Goal: Transaction & Acquisition: Purchase product/service

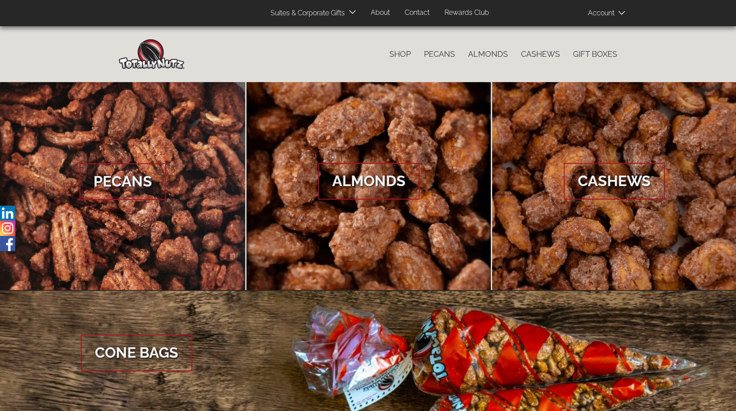
click at [622, 13] on icon at bounding box center [621, 12] width 7 height 3
click at [615, 28] on span "Log In" at bounding box center [615, 28] width 20 height 8
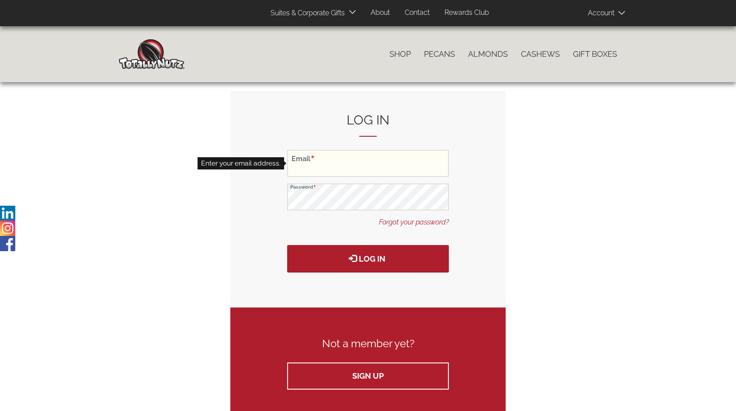
click at [387, 165] on input "Email" at bounding box center [368, 163] width 162 height 27
type input "twobranches@totallynutz.com"
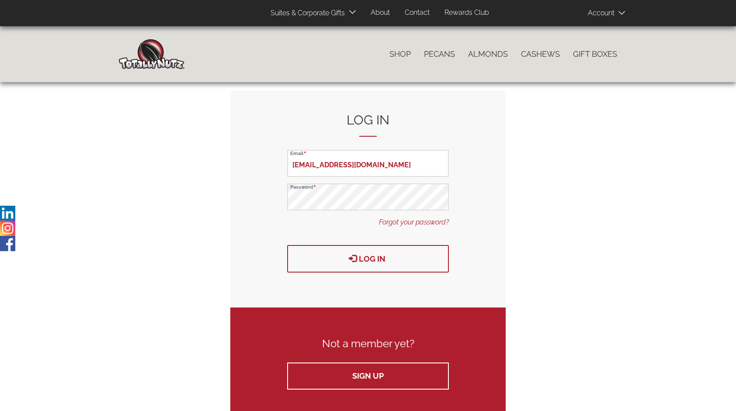
click at [371, 260] on button "Log in" at bounding box center [368, 259] width 162 height 28
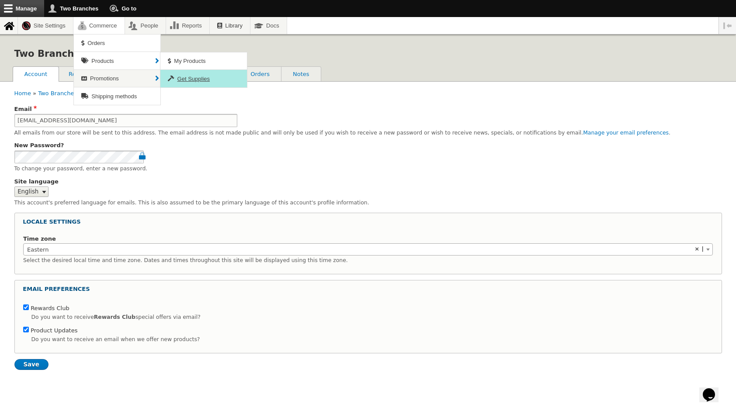
click at [197, 77] on span "Get Supplies" at bounding box center [193, 79] width 32 height 7
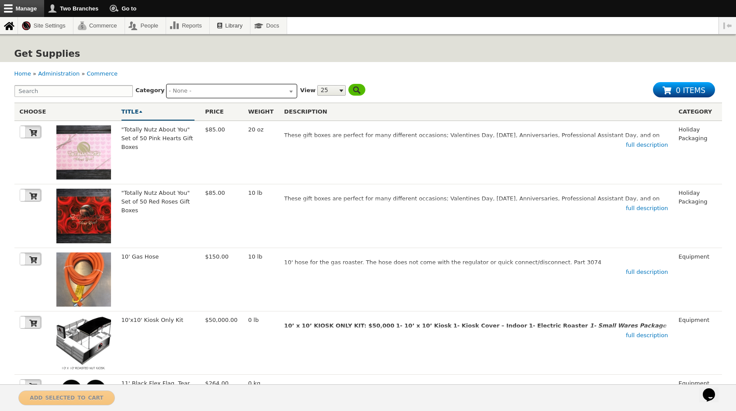
click at [285, 91] on ul at bounding box center [231, 89] width 130 height 11
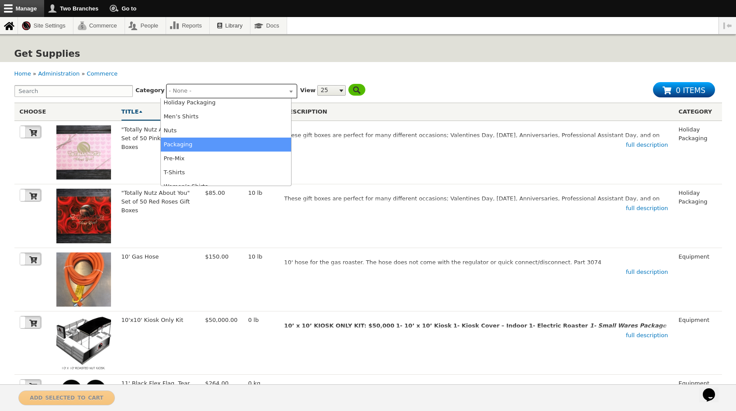
scroll to position [66, 0]
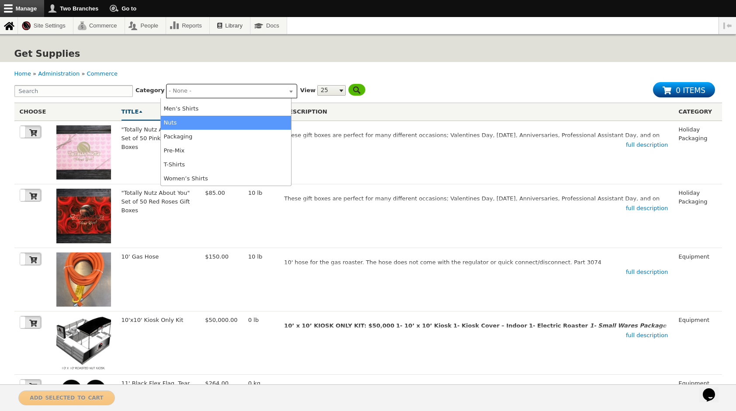
click at [211, 124] on li "Nuts" at bounding box center [226, 123] width 130 height 14
select select "95"
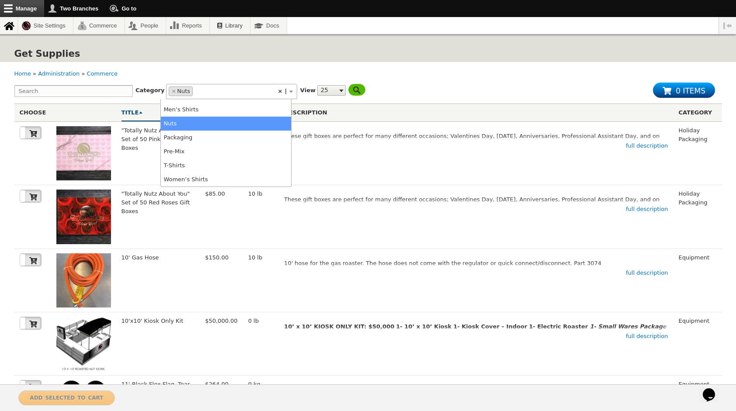
scroll to position [57, 0]
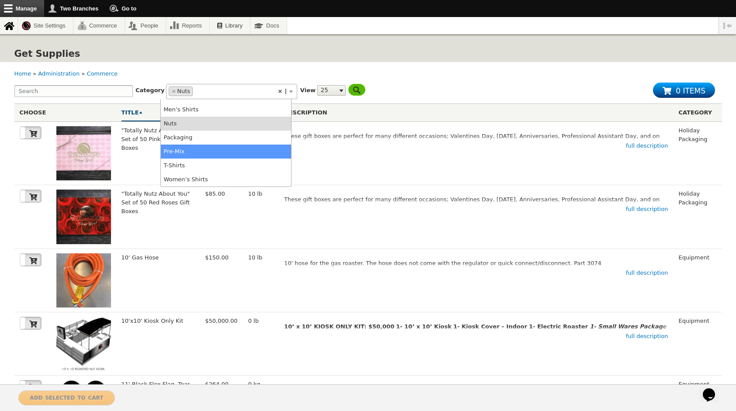
click at [211, 147] on li "Pre-Mix" at bounding box center [226, 152] width 130 height 14
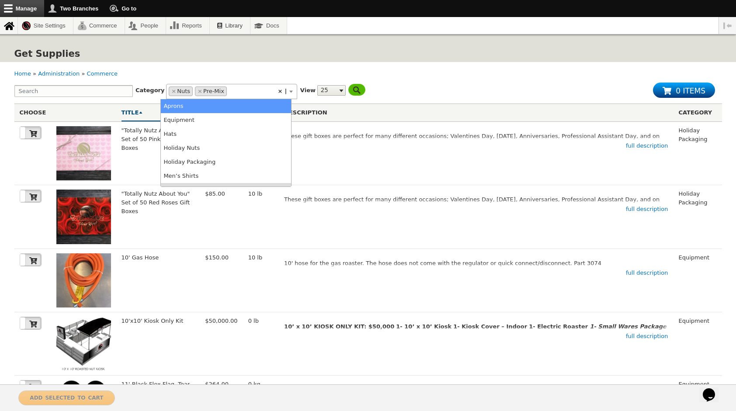
scroll to position [44, 0]
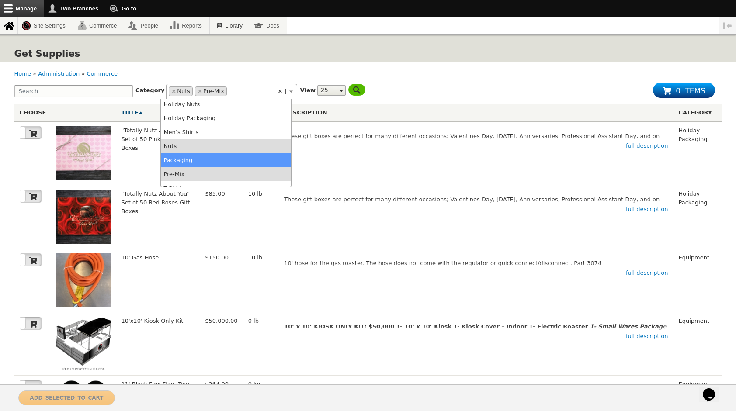
click at [201, 158] on li "Packaging" at bounding box center [226, 160] width 130 height 14
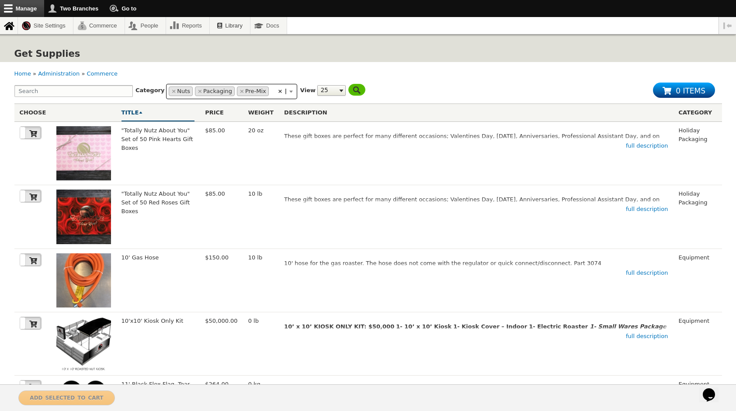
click at [336, 90] on select "25 50 100 500 - All -" at bounding box center [331, 90] width 28 height 10
select select "50"
click at [317, 85] on select "25 50 100 500 - All -" at bounding box center [331, 90] width 28 height 10
click at [359, 90] on input "Filter" at bounding box center [367, 90] width 38 height 12
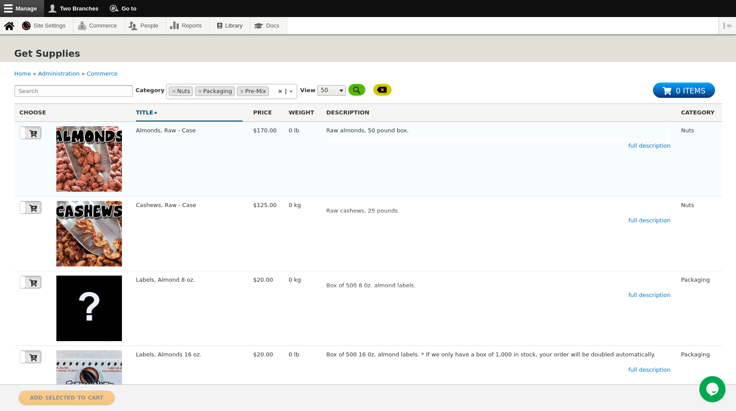
drag, startPoint x: 31, startPoint y: 135, endPoint x: 28, endPoint y: 145, distance: 10.5
click at [31, 135] on icon at bounding box center [33, 133] width 8 height 7
click at [29, 211] on icon at bounding box center [33, 208] width 8 height 8
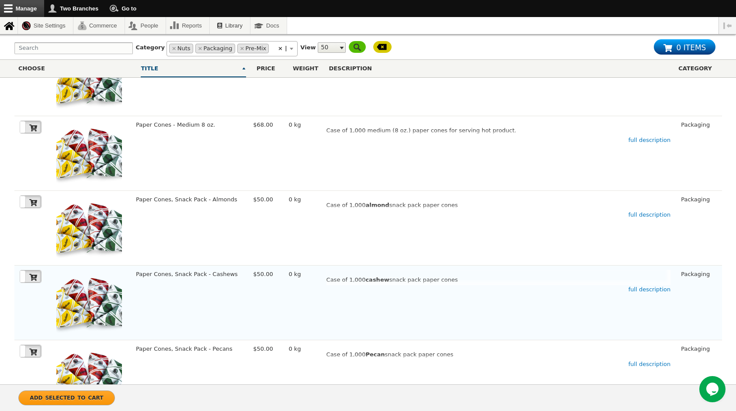
scroll to position [699, 0]
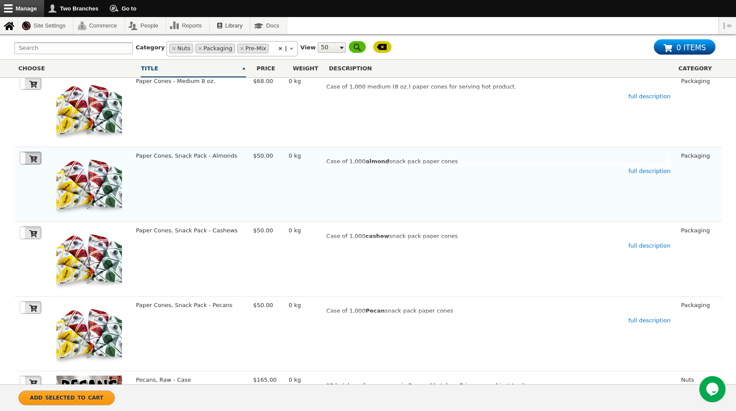
click at [35, 156] on icon at bounding box center [33, 159] width 8 height 7
click at [34, 304] on icon at bounding box center [33, 308] width 8 height 8
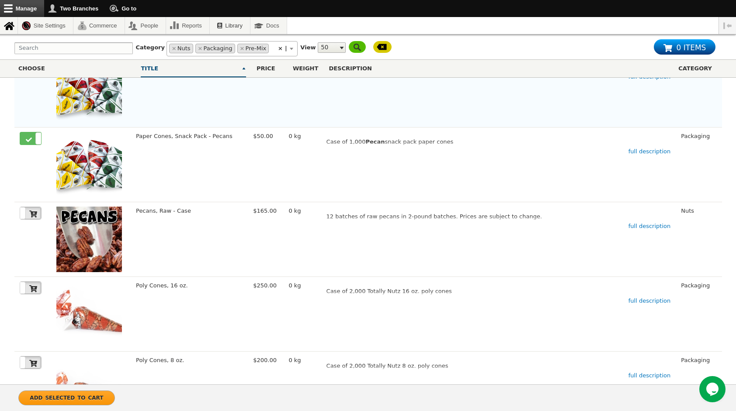
scroll to position [874, 0]
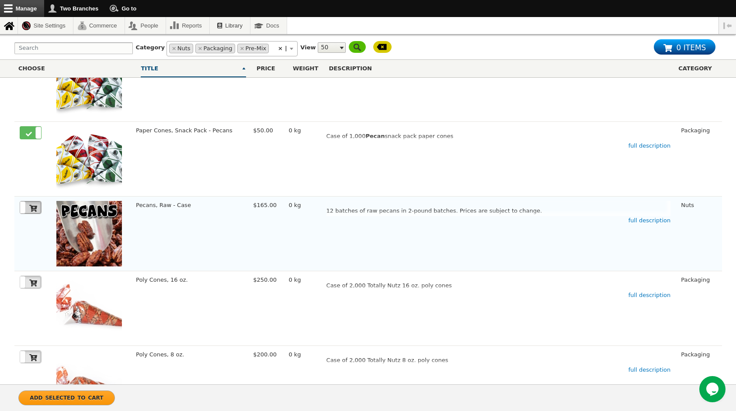
click at [31, 205] on icon at bounding box center [33, 208] width 8 height 7
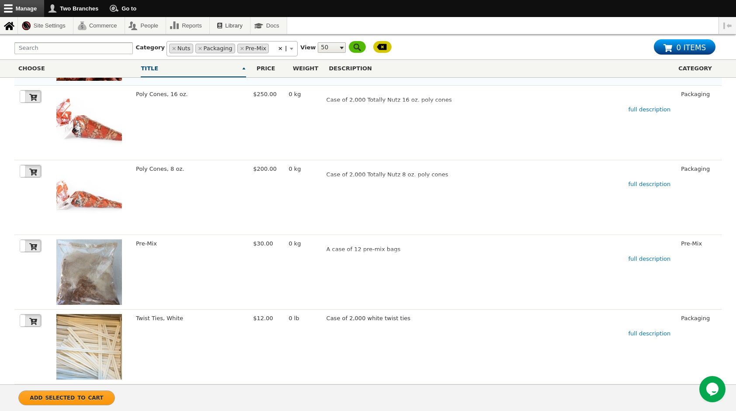
scroll to position [1069, 0]
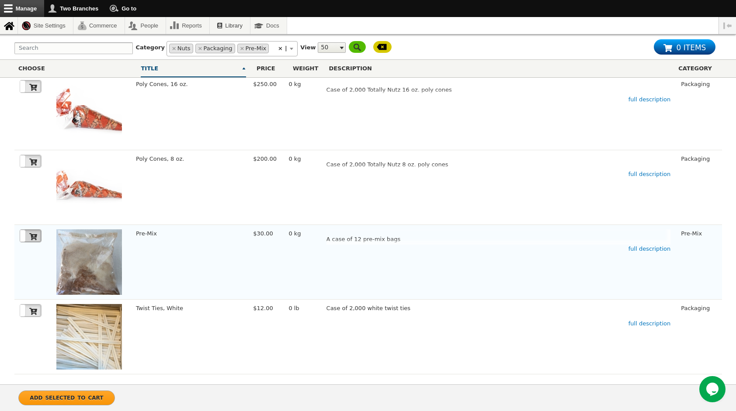
click at [34, 233] on icon at bounding box center [33, 236] width 8 height 7
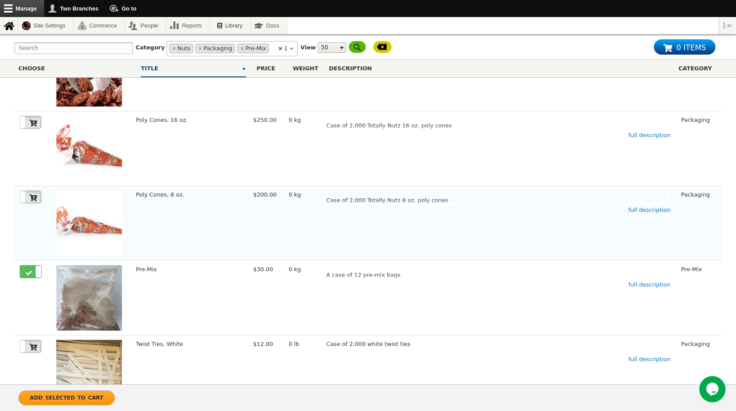
scroll to position [1026, 0]
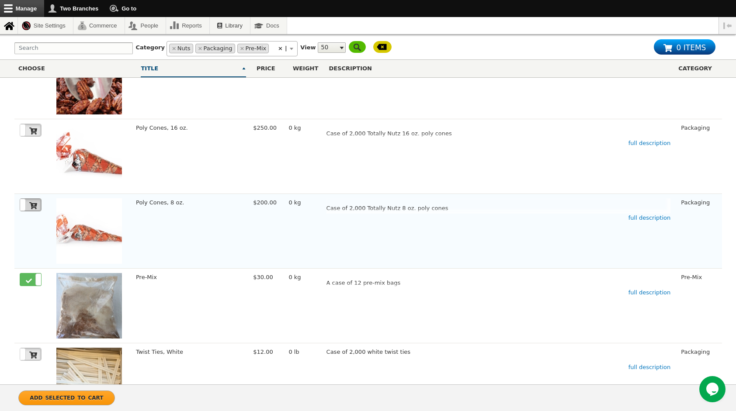
click at [36, 204] on icon at bounding box center [33, 206] width 8 height 8
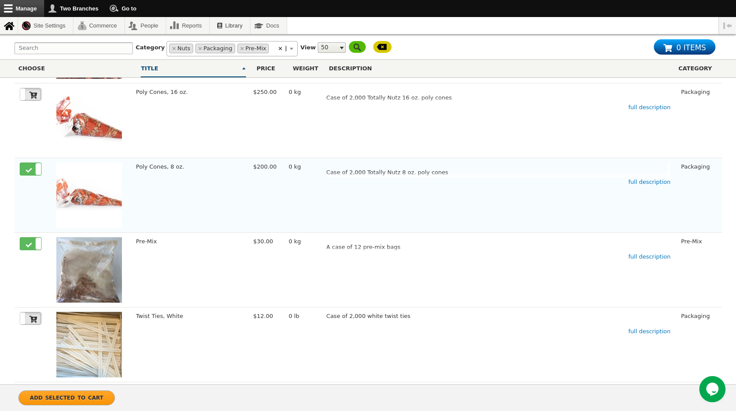
scroll to position [1069, 0]
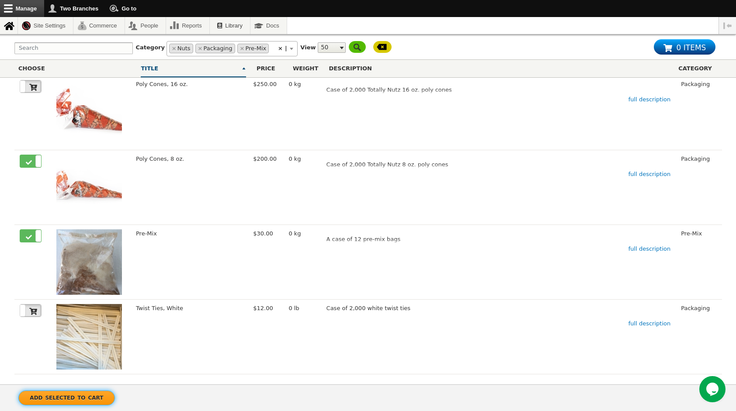
click at [74, 395] on span "Add selected to cart" at bounding box center [66, 397] width 73 height 9
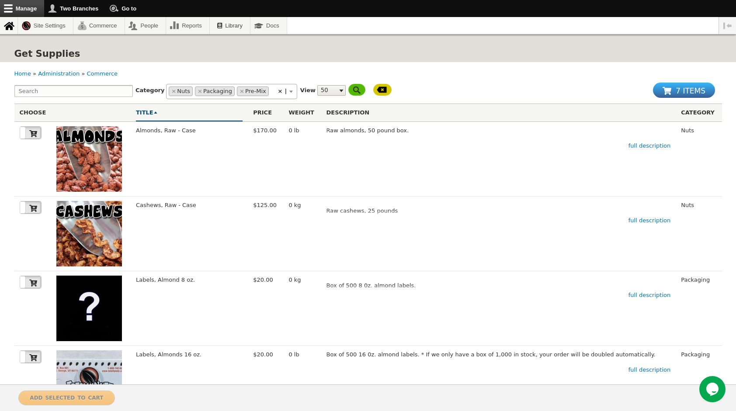
click at [688, 89] on span "7 items" at bounding box center [690, 89] width 30 height 13
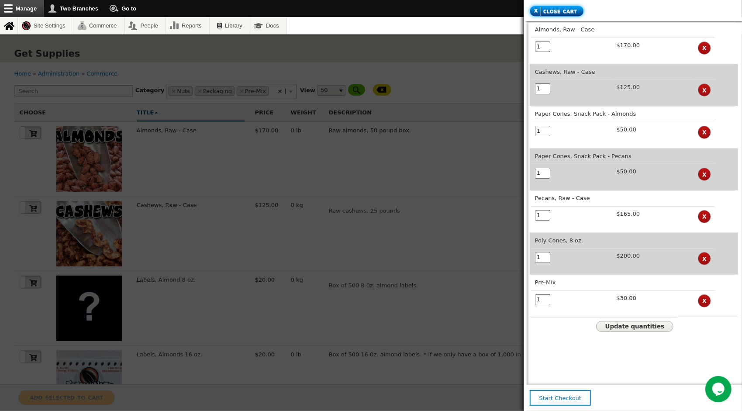
click at [553, 10] on span "Close cart" at bounding box center [559, 11] width 36 height 9
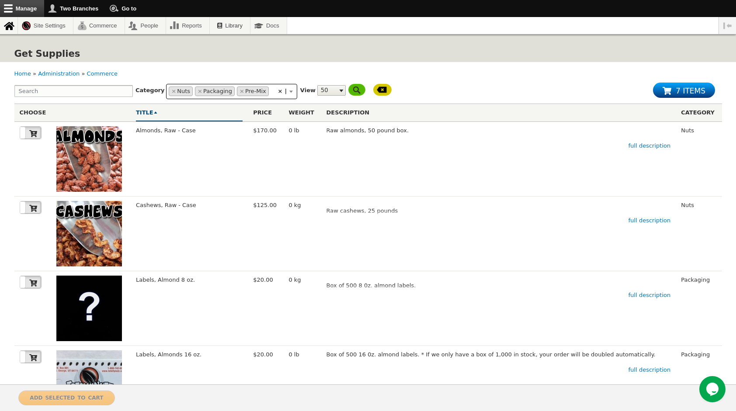
click at [239, 89] on span "×" at bounding box center [241, 91] width 5 height 9
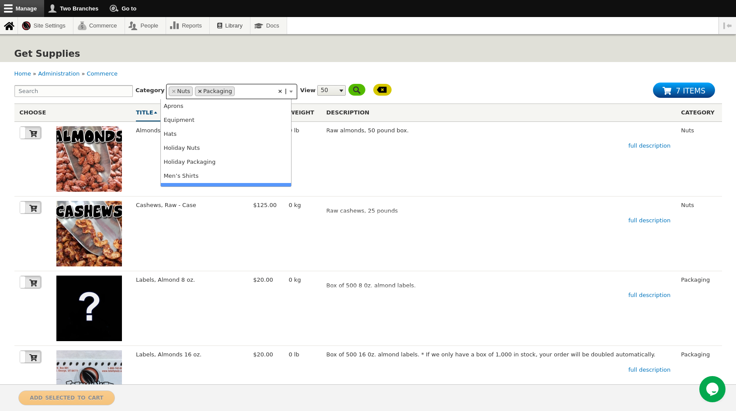
click at [197, 90] on span "×" at bounding box center [199, 91] width 5 height 9
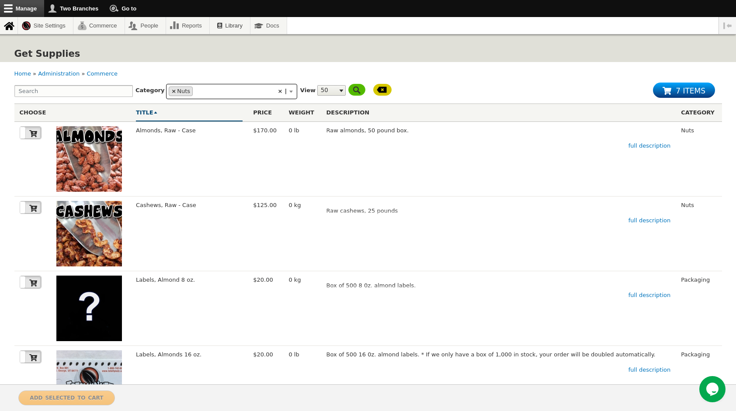
click at [171, 89] on span "×" at bounding box center [173, 91] width 5 height 9
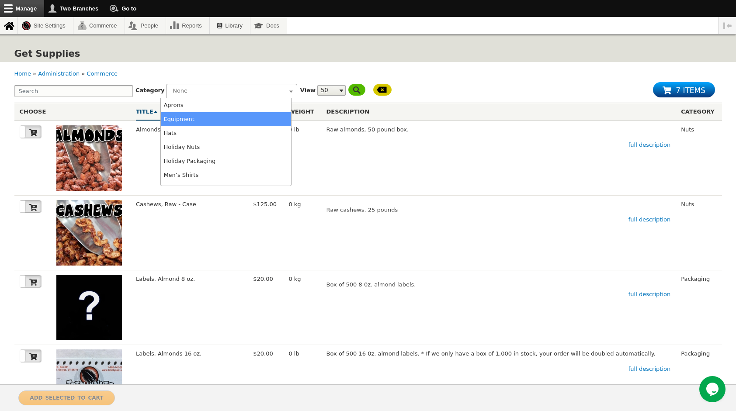
click at [188, 118] on li "Equipment" at bounding box center [226, 119] width 130 height 14
select select "90"
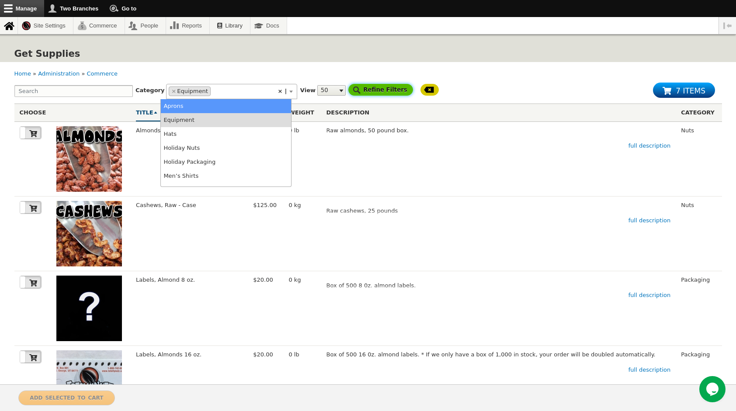
click at [363, 90] on input "Refine Filters" at bounding box center [380, 90] width 65 height 12
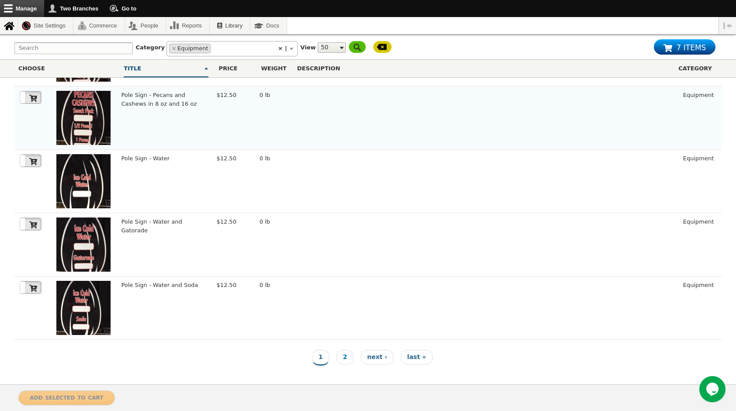
scroll to position [2935, 0]
click at [346, 354] on link "Page 2" at bounding box center [344, 357] width 17 height 15
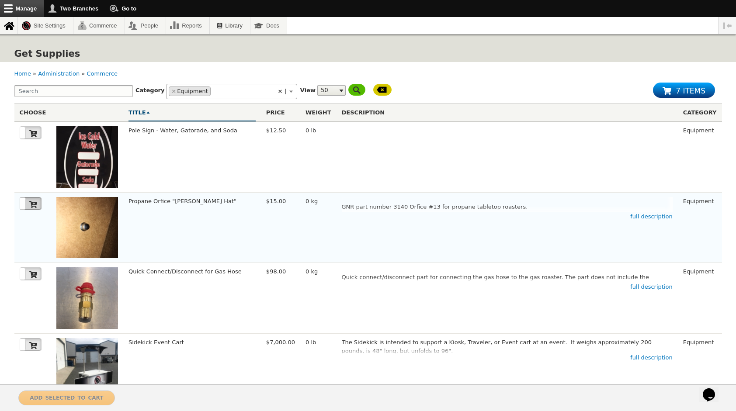
click at [30, 205] on icon at bounding box center [33, 205] width 8 height 8
click at [75, 397] on span "Add selected to cart" at bounding box center [66, 397] width 73 height 9
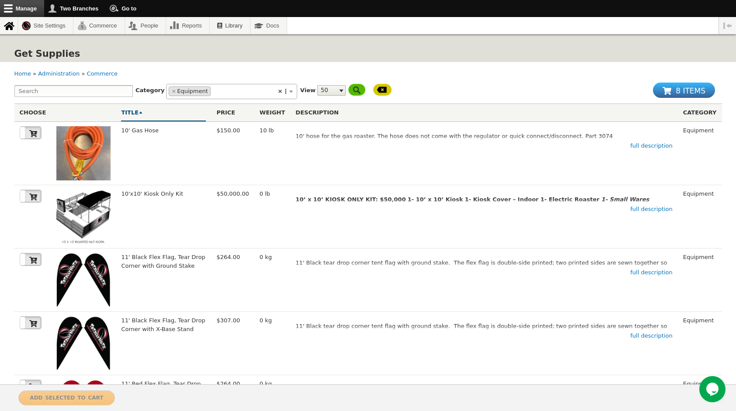
click at [692, 89] on span "8 items" at bounding box center [690, 89] width 30 height 13
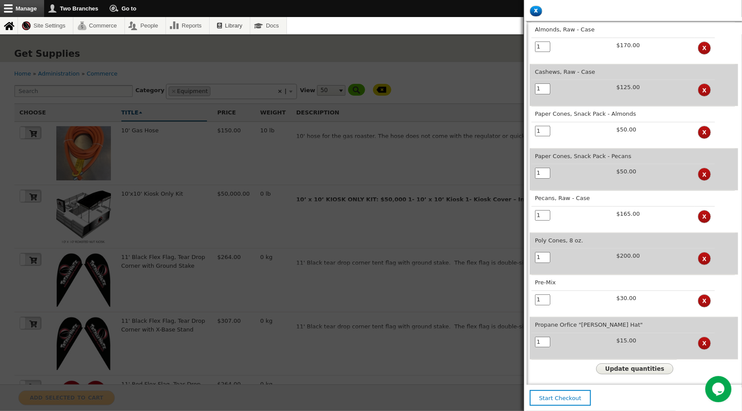
drag, startPoint x: 548, startPoint y: 46, endPoint x: 527, endPoint y: 52, distance: 21.6
click at [535, 47] on td "1" at bounding box center [573, 48] width 82 height 21
type input "3"
click at [638, 370] on span "Update quantities" at bounding box center [634, 369] width 59 height 7
click at [542, 215] on input "1" at bounding box center [542, 215] width 15 height 11
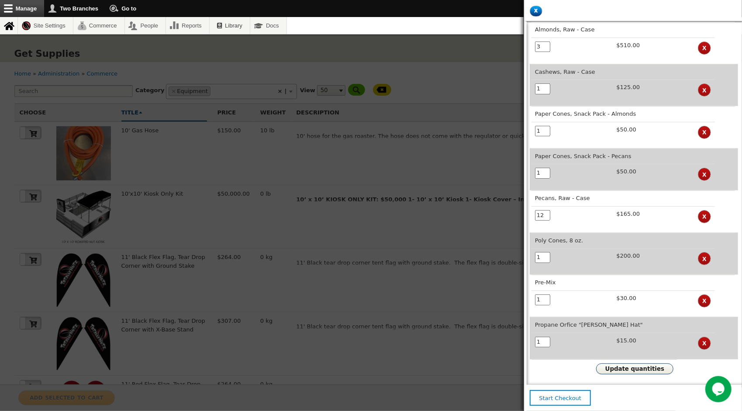
type input "12"
click at [644, 368] on span "Update quantities" at bounding box center [634, 369] width 59 height 7
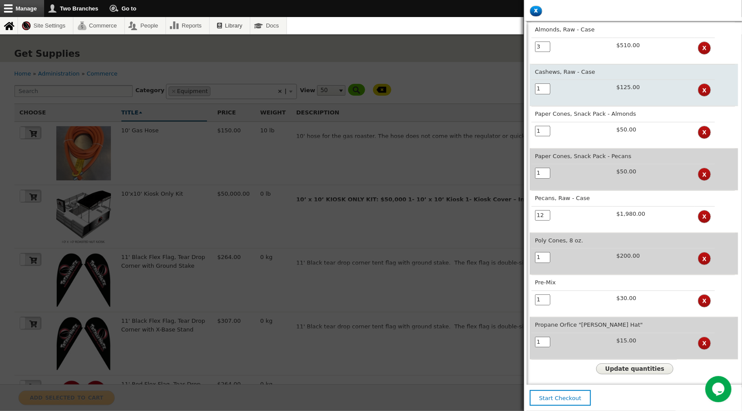
drag, startPoint x: 547, startPoint y: 90, endPoint x: 536, endPoint y: 90, distance: 11.4
click at [536, 90] on input "1" at bounding box center [542, 88] width 15 height 11
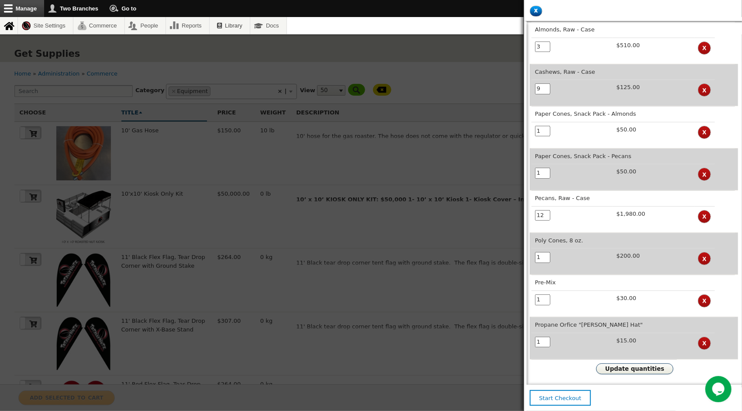
type input "9"
click at [642, 369] on span "Update quantities" at bounding box center [634, 369] width 59 height 7
drag, startPoint x: 544, startPoint y: 297, endPoint x: 525, endPoint y: 301, distance: 19.1
click at [526, 301] on aside "x Close cart Almonds, Raw - Case 3 $510.00 x Cashews, Raw - Case 9 $1,125.00 x …" at bounding box center [633, 205] width 218 height 411
type input "34"
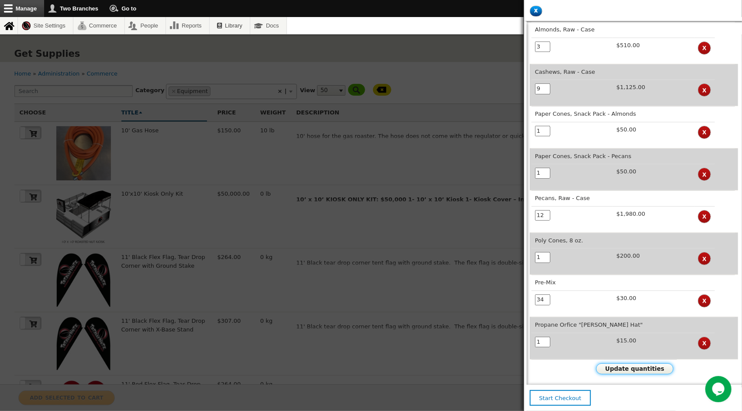
click at [637, 370] on span "Update quantities" at bounding box center [634, 369] width 59 height 7
click at [560, 397] on span "Start Checkout" at bounding box center [560, 398] width 42 height 7
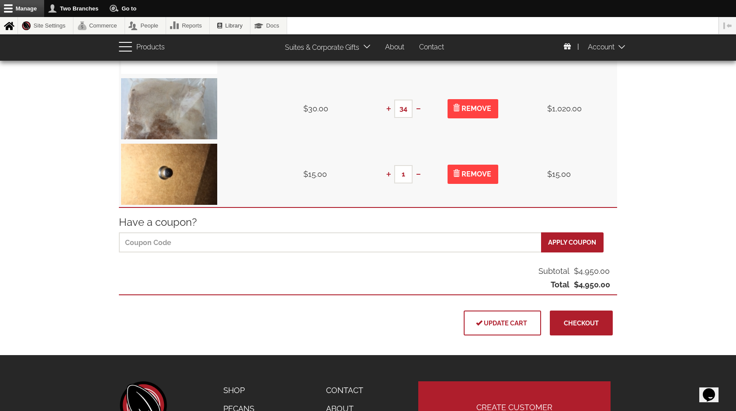
scroll to position [524, 0]
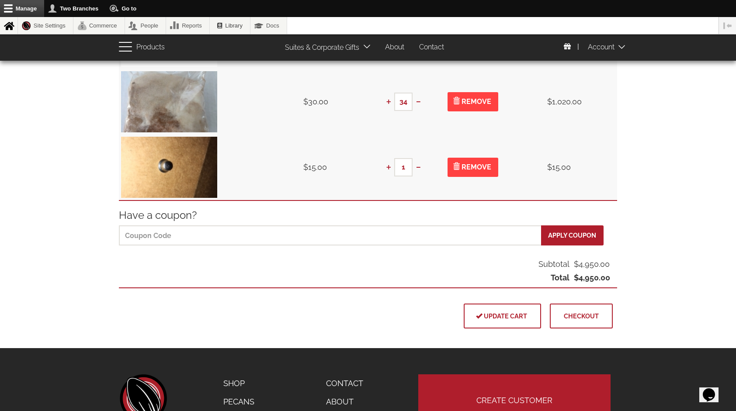
click at [584, 319] on button "Checkout" at bounding box center [581, 316] width 63 height 25
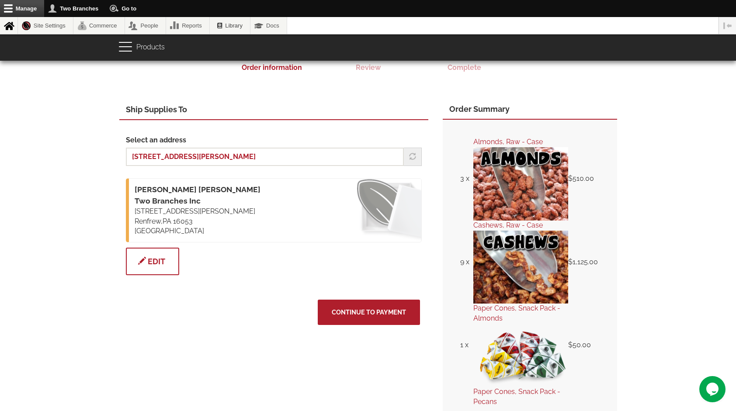
scroll to position [87, 0]
click at [368, 308] on span "Continue to Payment" at bounding box center [369, 311] width 74 height 7
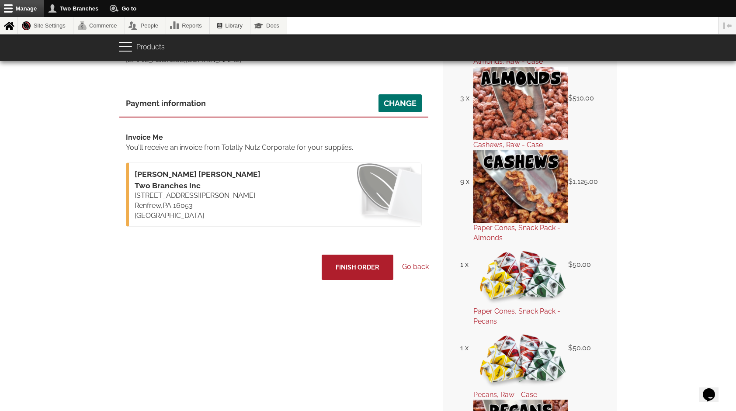
scroll to position [175, 0]
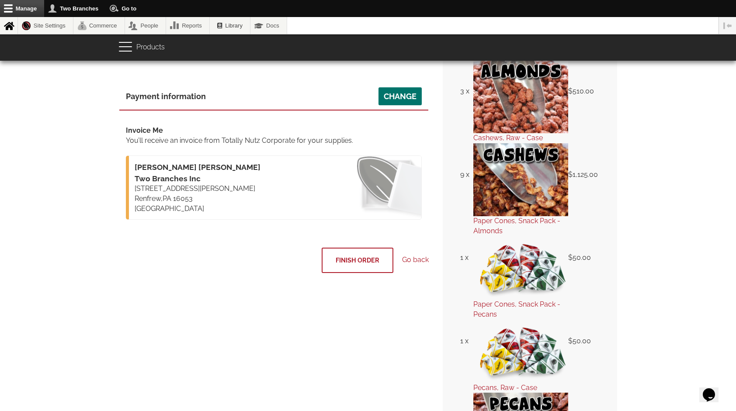
click at [359, 261] on span "Finish Order" at bounding box center [357, 259] width 44 height 7
click at [180, 192] on p "David Kline Two Branches Inc 2214 Shannon Mills Dr Renfrew , PA 16053 United St…" at bounding box center [274, 188] width 296 height 64
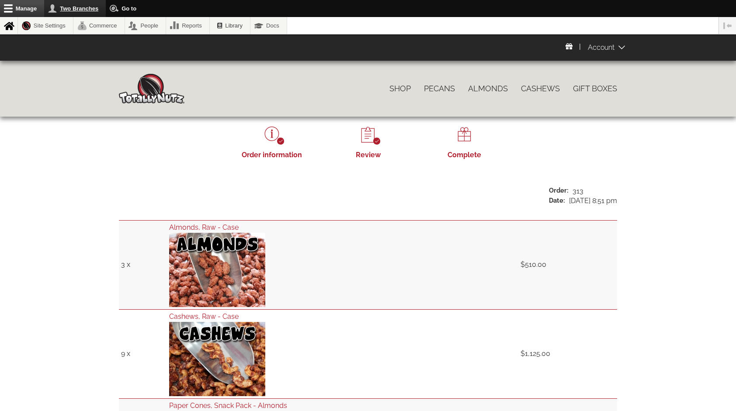
click at [86, 8] on link "Two Branches" at bounding box center [75, 8] width 62 height 17
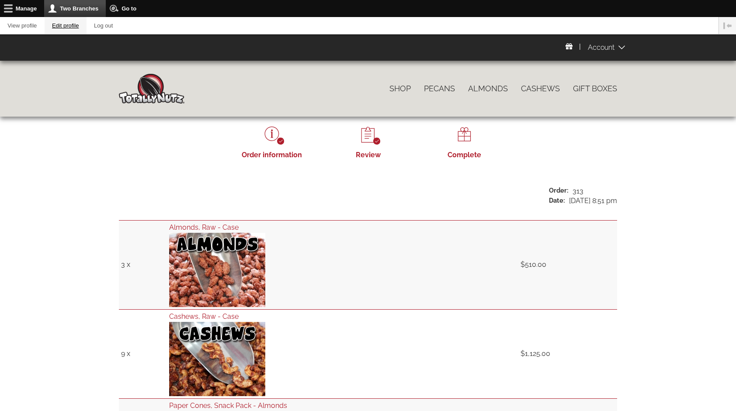
click at [72, 23] on link "Edit profile" at bounding box center [66, 25] width 42 height 17
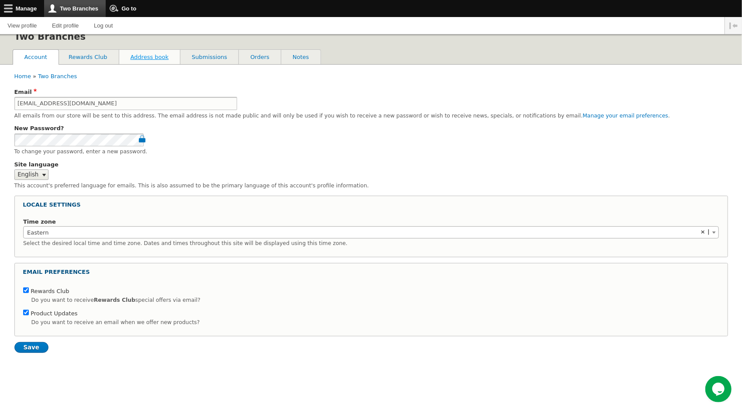
click at [149, 59] on link "Address book" at bounding box center [149, 57] width 61 height 15
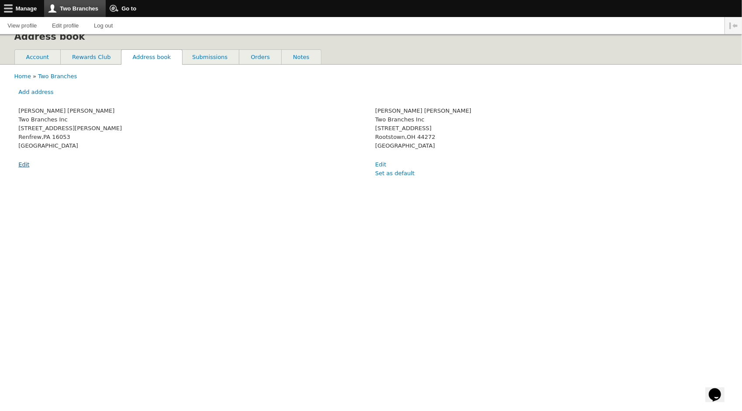
click at [22, 162] on link "Edit" at bounding box center [23, 164] width 11 height 7
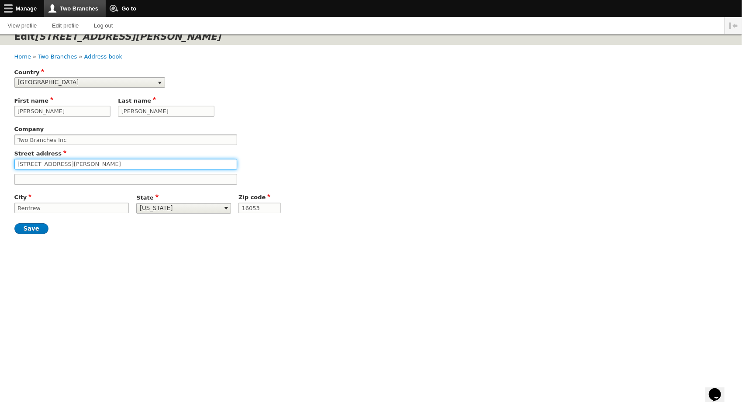
drag, startPoint x: 95, startPoint y: 169, endPoint x: 6, endPoint y: 172, distance: 88.7
click at [7, 172] on div "Edit 2214 Shannon Mills Dr Breadcrumb Home Two Branches Address book Country Af…" at bounding box center [371, 146] width 742 height 258
type input "[STREET_ADDRESS]"
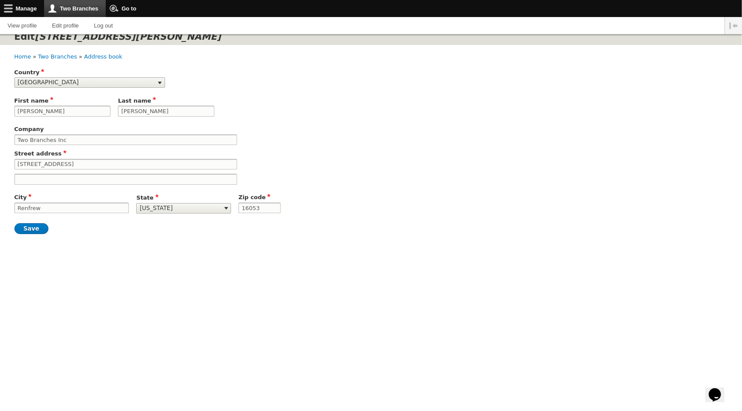
click at [311, 156] on div "Street address 4021 Heron Creek Dr" at bounding box center [371, 159] width 714 height 20
drag, startPoint x: 96, startPoint y: 218, endPoint x: -2, endPoint y: 223, distance: 98.0
click at [0, 223] on html "Skip to main content Toolbar items Manage Administration menu Tools Logout Site…" at bounding box center [371, 137] width 742 height 275
type input "Rootstown"
select select "OH"
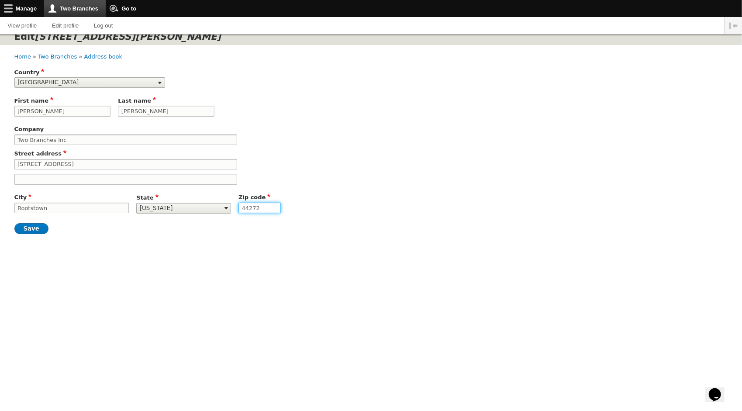
type input "44272"
click at [135, 275] on div "Breadcrumb Home Two Branches Address book Country Afghanistan Åland Islands Alb…" at bounding box center [371, 160] width 714 height 230
click at [27, 234] on input "Save" at bounding box center [31, 228] width 34 height 11
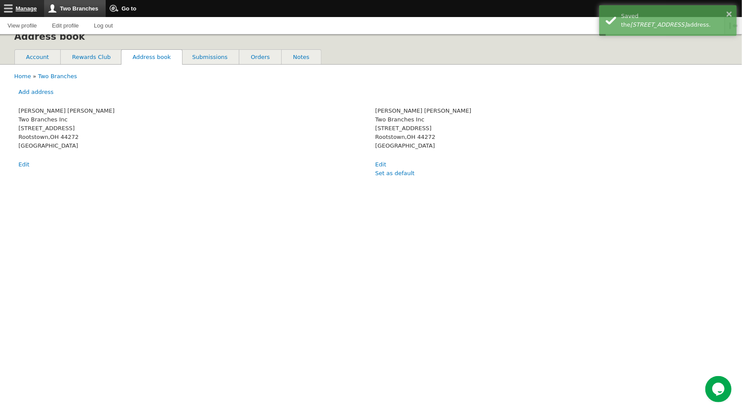
click at [27, 9] on link "Manage" at bounding box center [22, 8] width 44 height 17
